Goal: Information Seeking & Learning: Learn about a topic

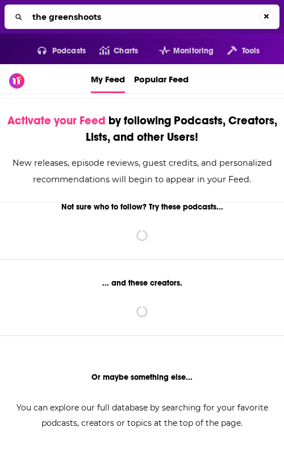
type input "the greenshoots"
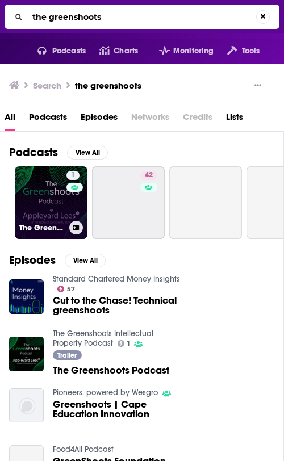
click at [54, 213] on link "1 The Greenshoots Intellectual Property Podcast" at bounding box center [51, 202] width 73 height 73
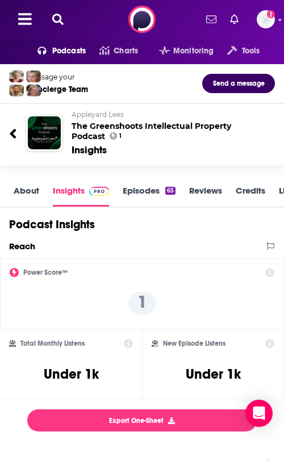
click at [56, 15] on icon at bounding box center [57, 19] width 11 height 11
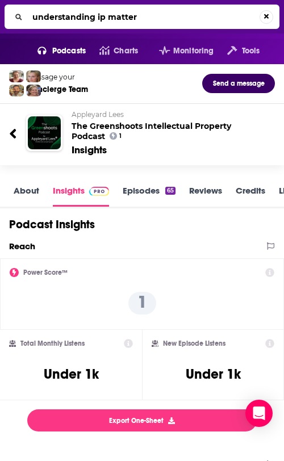
type input "understanding ip matters"
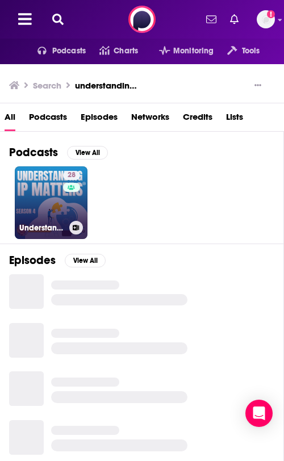
click at [48, 210] on link "28 Understanding IP Matters" at bounding box center [51, 202] width 73 height 73
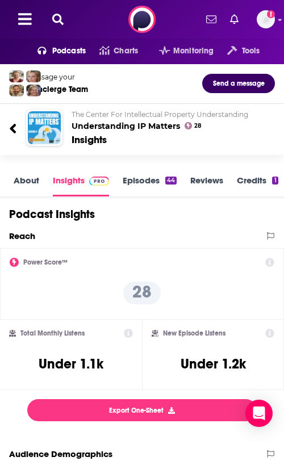
click at [58, 13] on button at bounding box center [58, 19] width 18 height 13
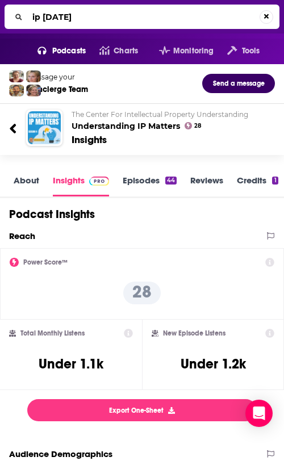
type input "ip fridays"
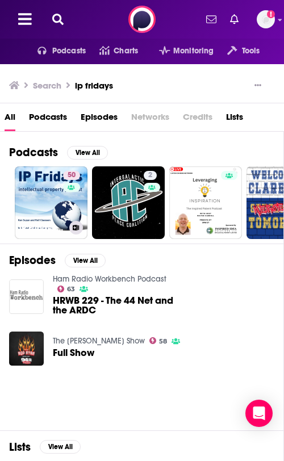
click at [70, 179] on div at bounding box center [72, 184] width 10 height 10
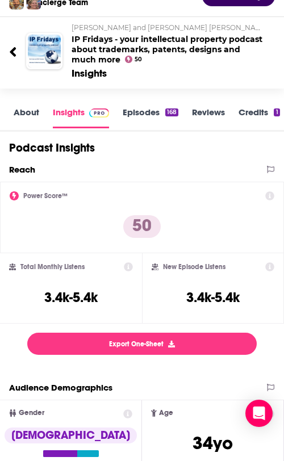
scroll to position [95, 0]
